Goal: Find specific page/section: Find specific page/section

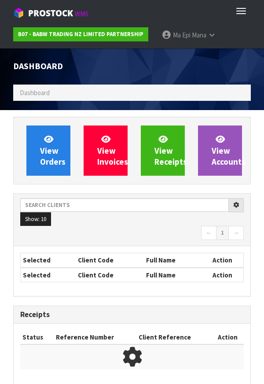
scroll to position [39, 0]
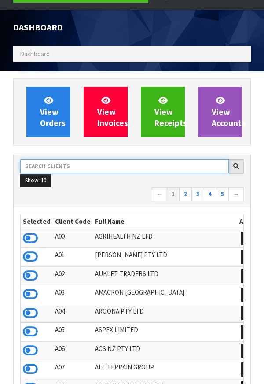
click at [87, 168] on input "text" at bounding box center [124, 166] width 209 height 14
type input "C11"
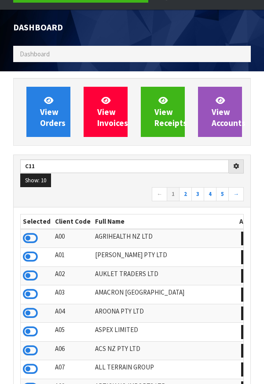
click at [194, 180] on ul "Show: 10 5 10 25 50" at bounding box center [132, 180] width 224 height 14
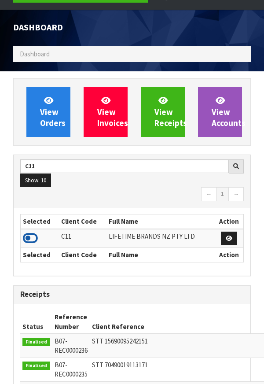
click at [35, 238] on icon at bounding box center [30, 238] width 15 height 13
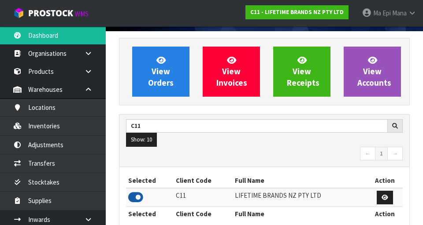
scroll to position [698, 304]
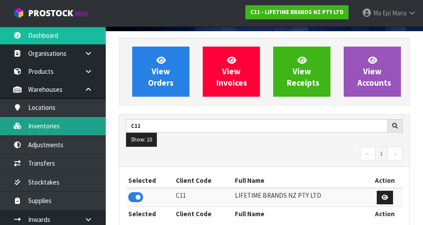
click at [58, 129] on link "Inventories" at bounding box center [53, 126] width 106 height 18
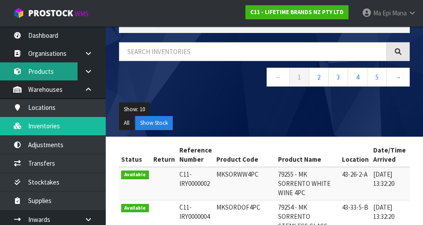
click at [59, 76] on link "Products" at bounding box center [53, 71] width 106 height 18
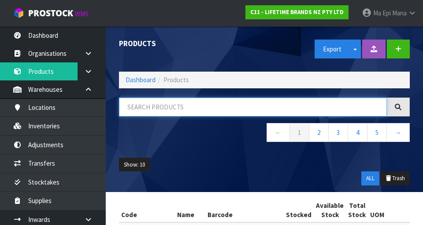
click at [169, 105] on input "text" at bounding box center [253, 107] width 268 height 19
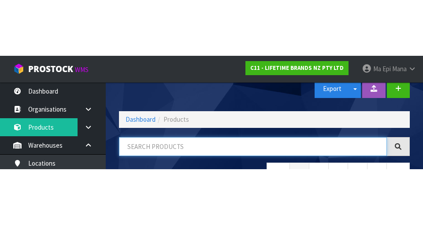
scroll to position [50, 0]
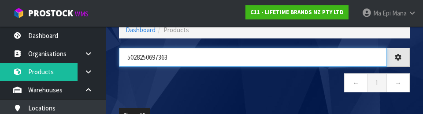
type input "5028250697363"
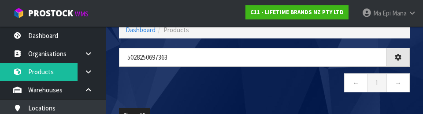
click at [216, 90] on nav "← 1 →" at bounding box center [264, 84] width 290 height 22
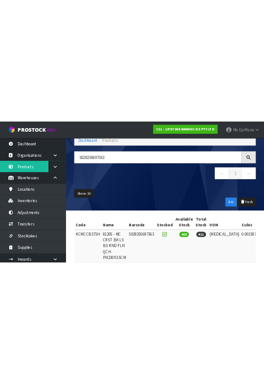
scroll to position [0, 0]
